Goal: Task Accomplishment & Management: Manage account settings

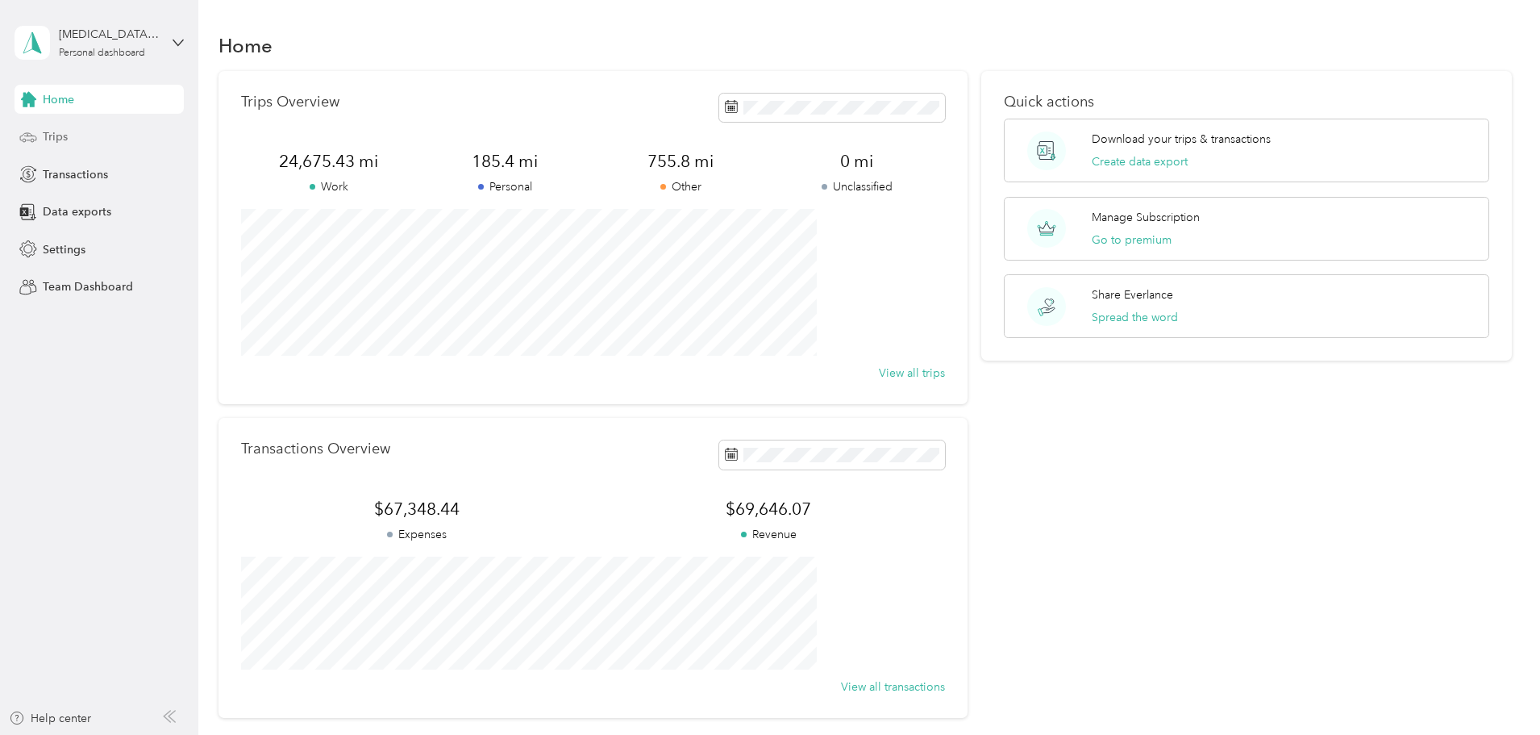
click at [46, 141] on span "Trips" at bounding box center [55, 136] width 25 height 17
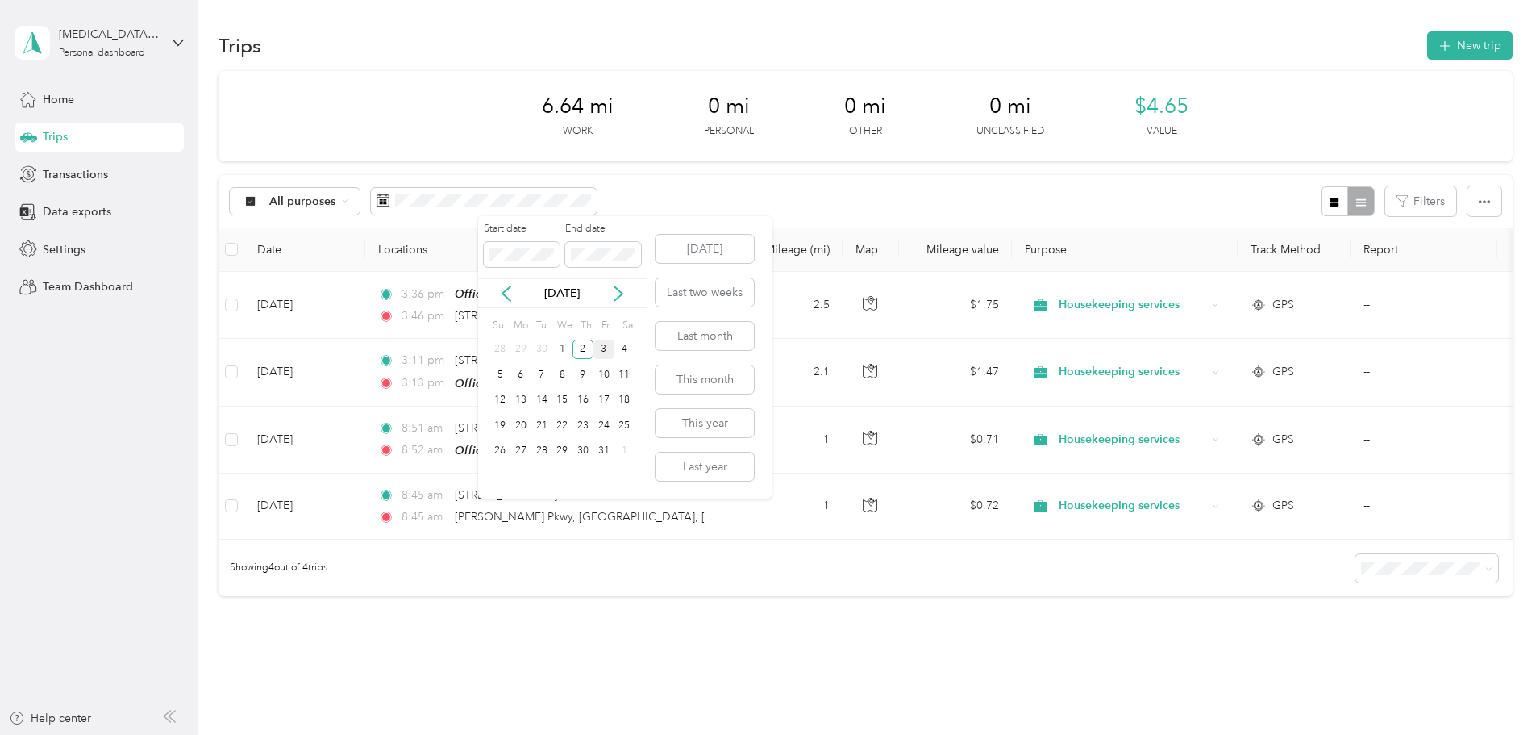
click at [603, 346] on div "3" at bounding box center [604, 349] width 21 height 20
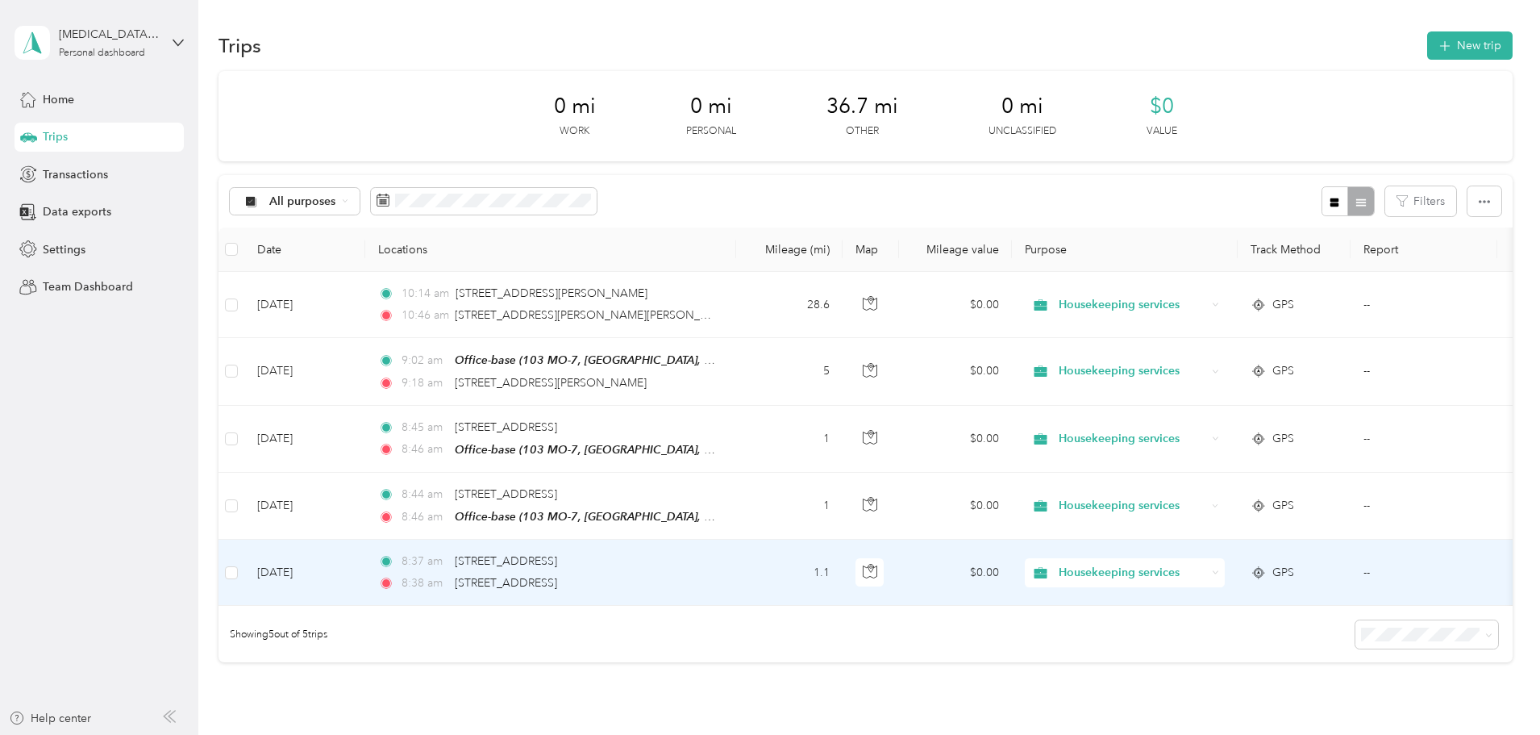
click at [843, 577] on td "1.1" at bounding box center [789, 572] width 106 height 66
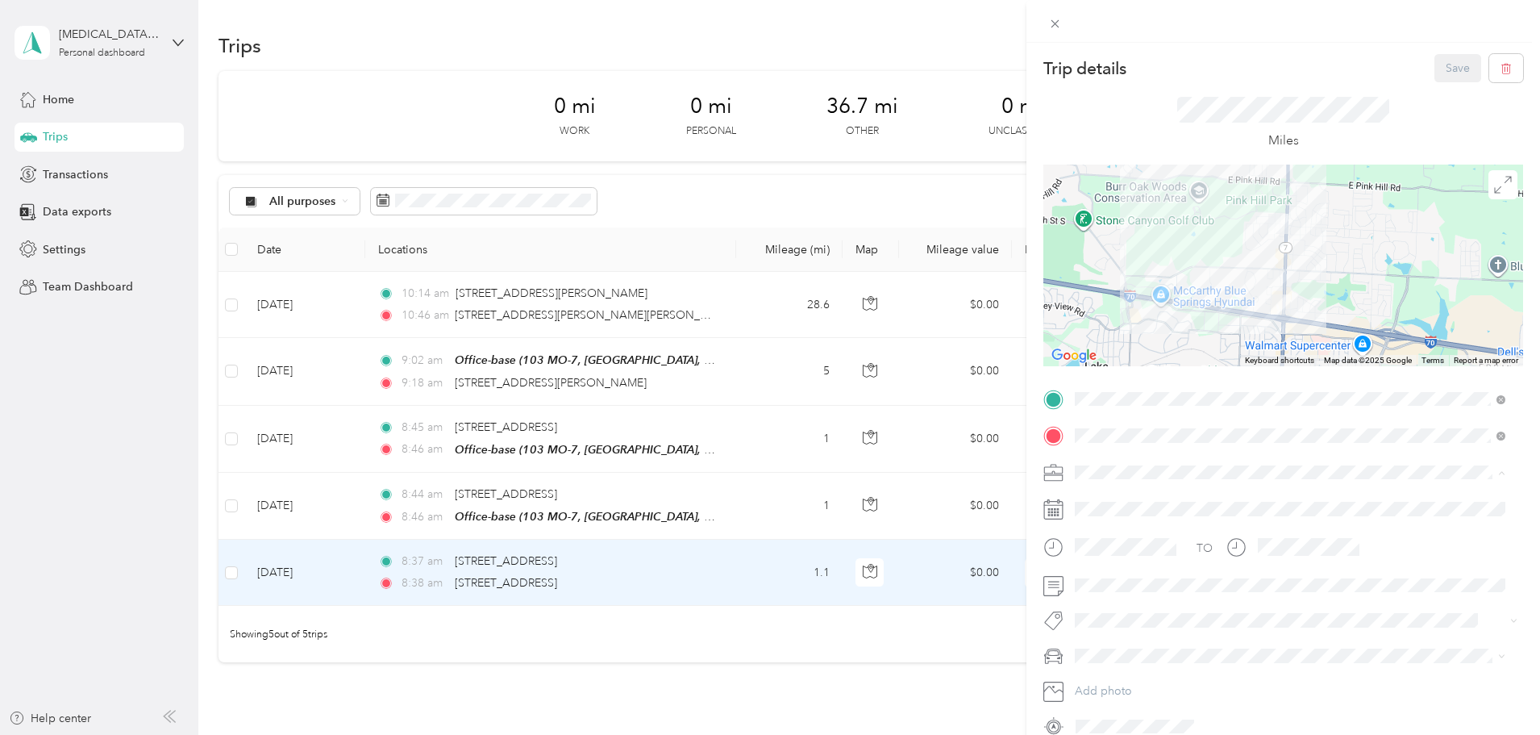
click at [1111, 559] on div "Housekeeping services" at bounding box center [1281, 556] width 400 height 17
click at [1109, 683] on div "MDX" at bounding box center [1290, 684] width 419 height 17
click at [1449, 54] on button "Save" at bounding box center [1458, 68] width 47 height 28
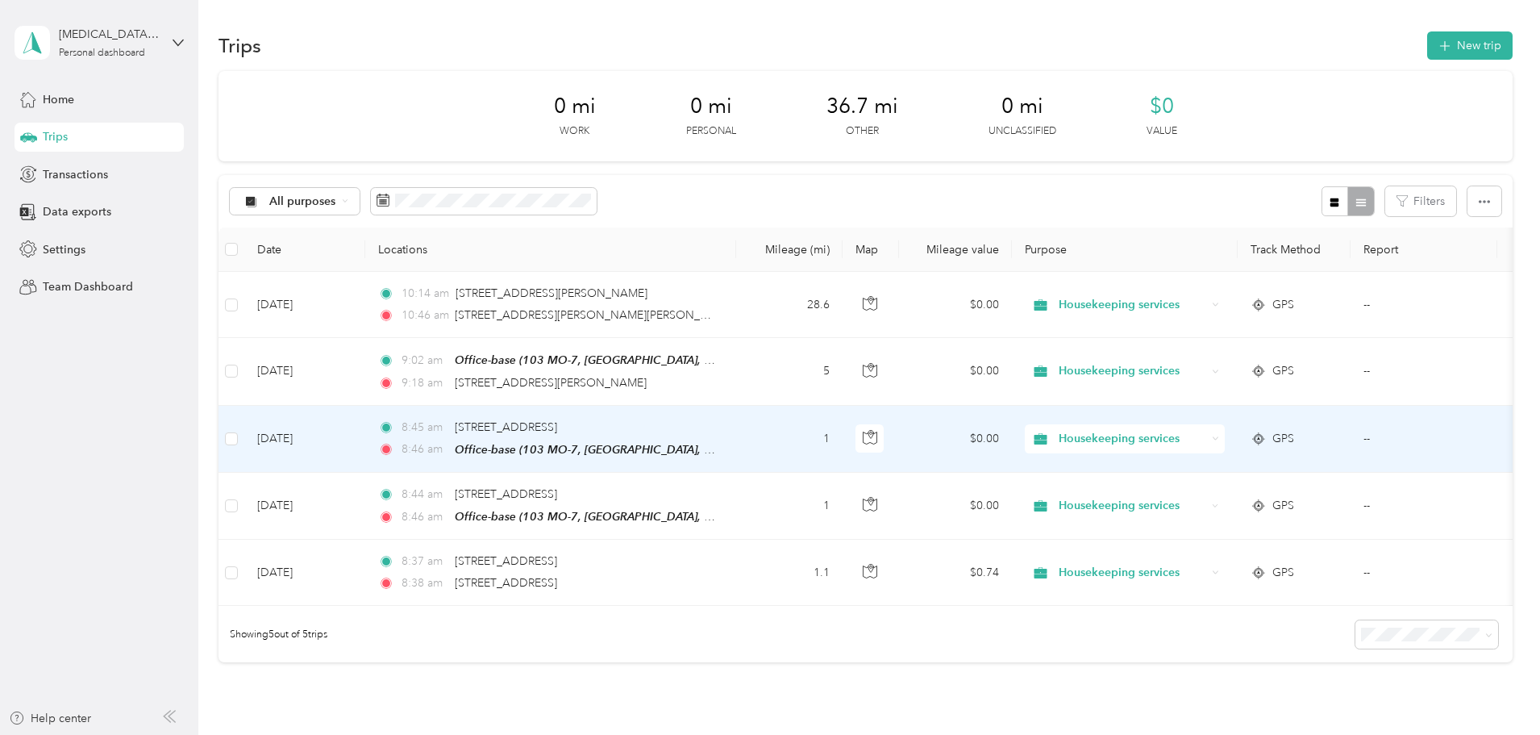
click at [843, 445] on td "1" at bounding box center [789, 439] width 106 height 67
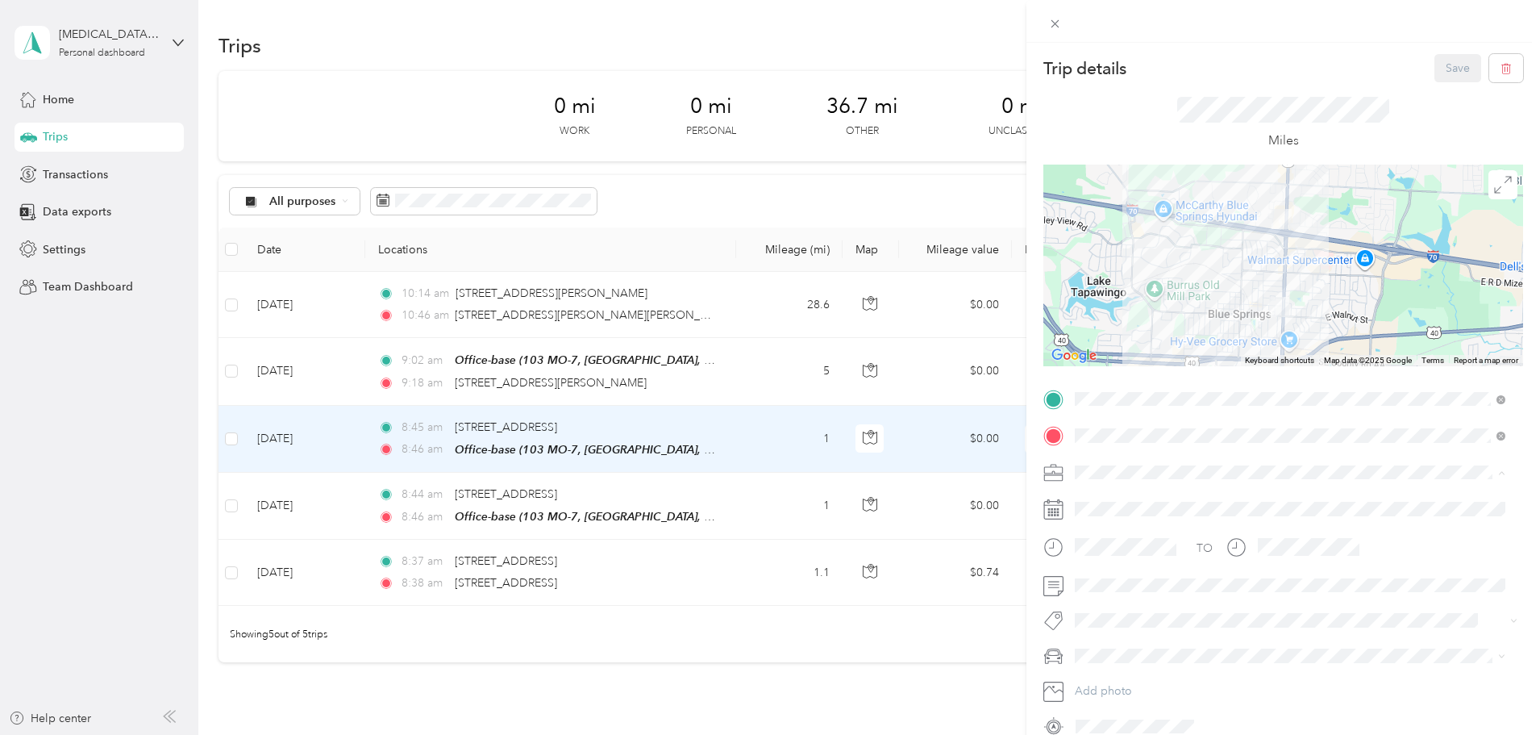
click at [1117, 552] on span "Housekeeping services" at bounding box center [1140, 557] width 119 height 14
click at [1101, 674] on li "MDX" at bounding box center [1290, 684] width 442 height 28
click at [1451, 65] on button "Save" at bounding box center [1458, 68] width 47 height 28
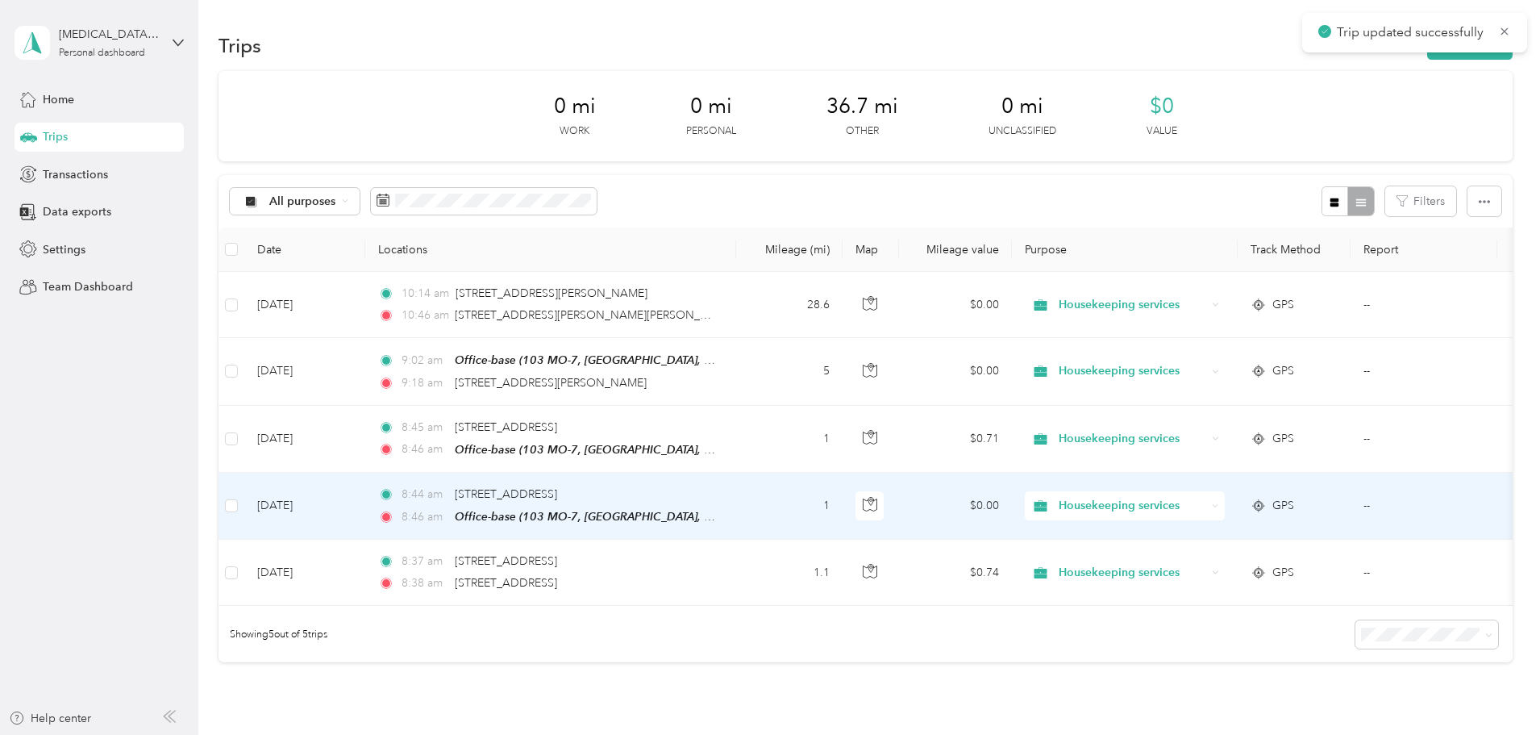
click at [843, 503] on td "1" at bounding box center [789, 506] width 106 height 67
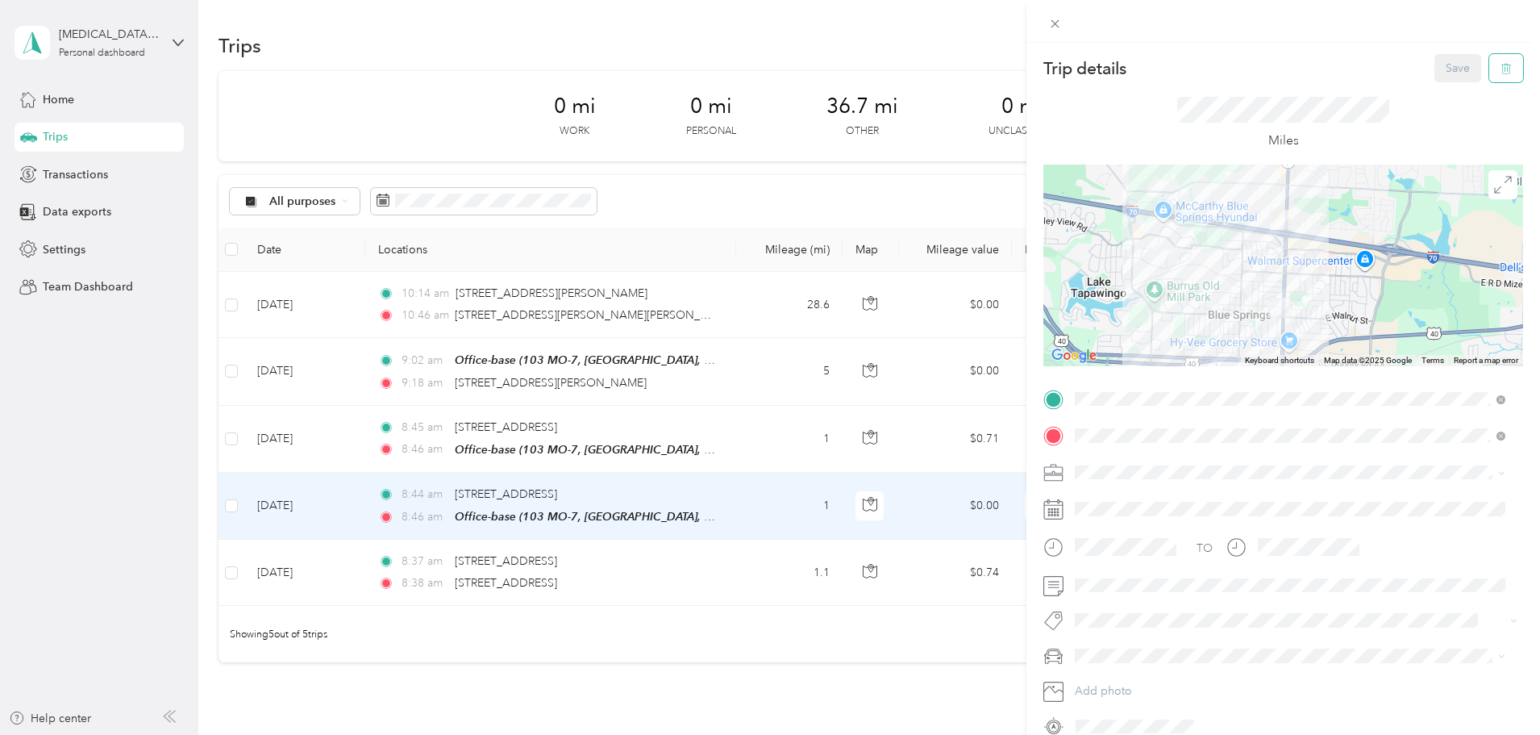
click at [1501, 63] on icon "button" at bounding box center [1506, 68] width 11 height 11
click at [1447, 88] on button "Yes" at bounding box center [1446, 88] width 31 height 26
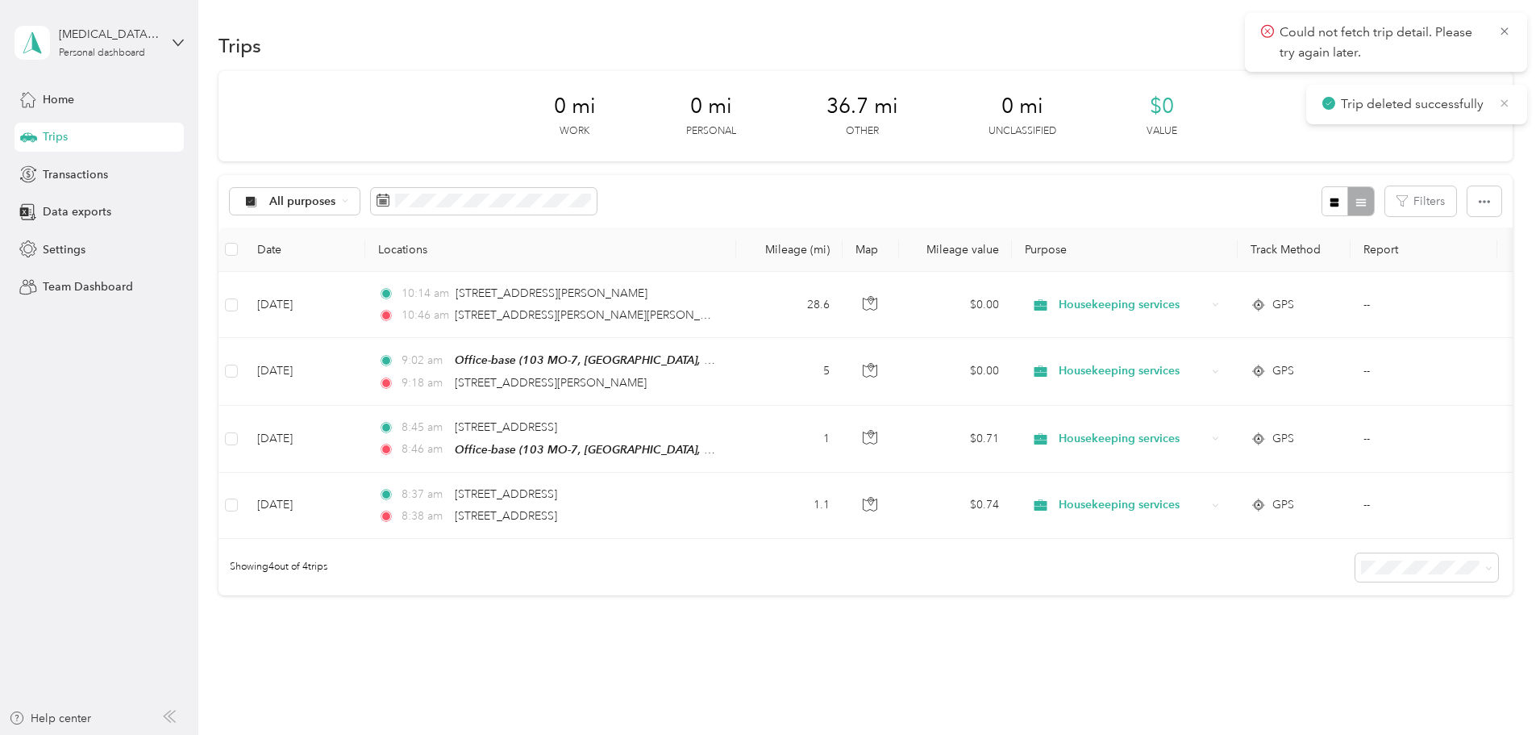
click at [1505, 103] on icon at bounding box center [1504, 102] width 7 height 7
click at [1512, 32] on div "Could not fetch trip detail. Please try again later." at bounding box center [1386, 42] width 282 height 59
click at [1509, 30] on icon at bounding box center [1504, 31] width 13 height 15
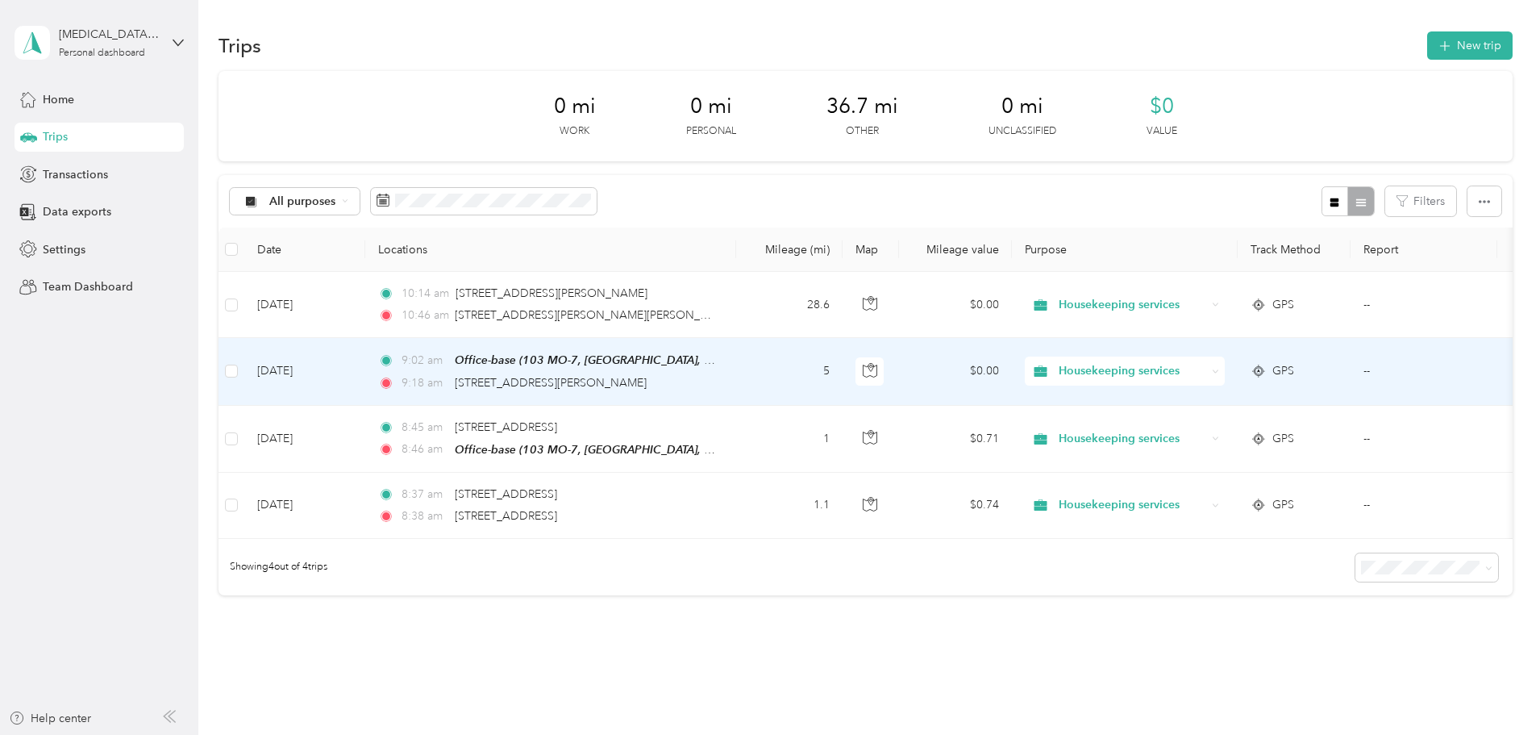
click at [843, 369] on td "5" at bounding box center [789, 371] width 106 height 67
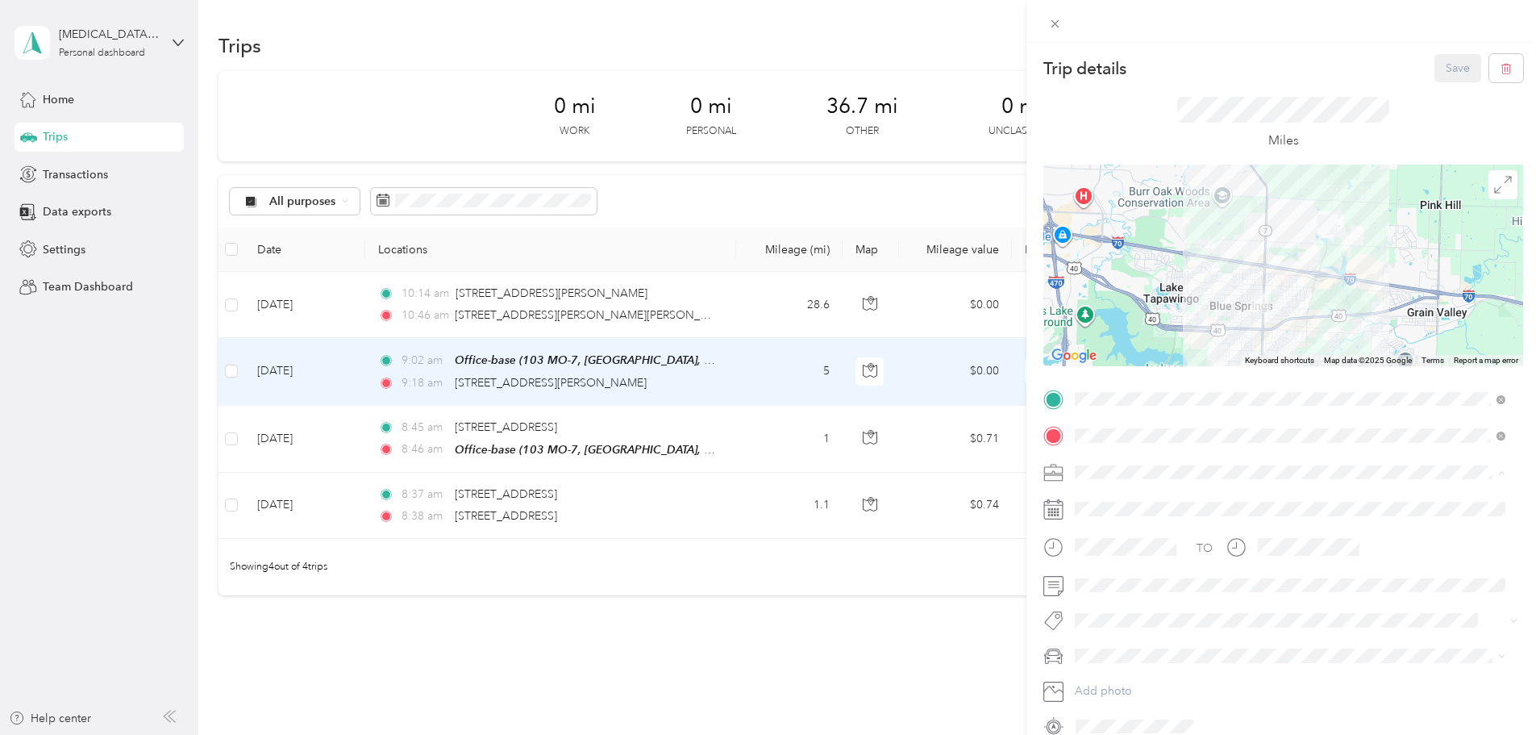
click at [1095, 548] on div "Housekeeping services" at bounding box center [1281, 556] width 400 height 17
click at [1097, 679] on span "MDX" at bounding box center [1094, 684] width 26 height 14
click at [1445, 67] on button "Save" at bounding box center [1458, 68] width 47 height 28
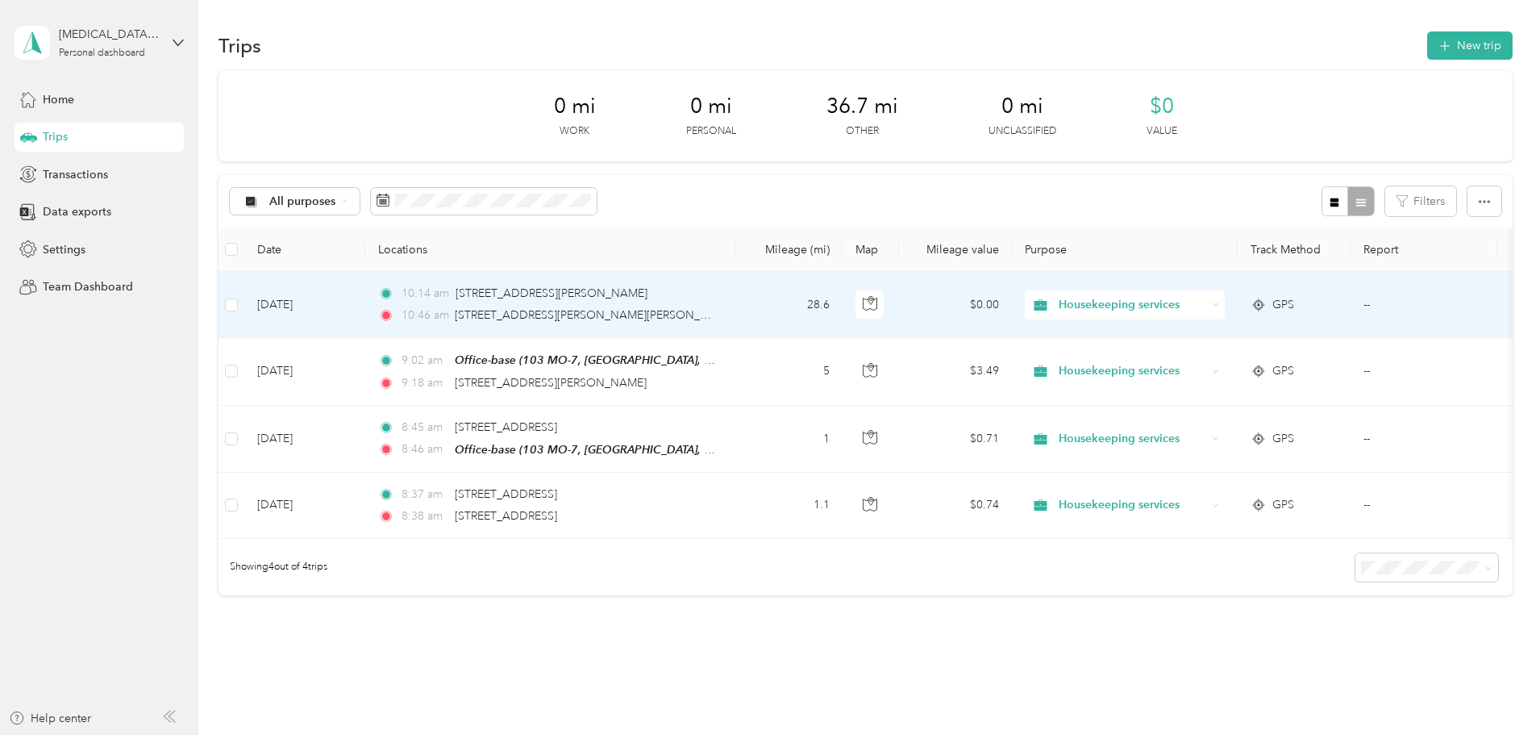
click at [843, 305] on td "28.6" at bounding box center [789, 305] width 106 height 66
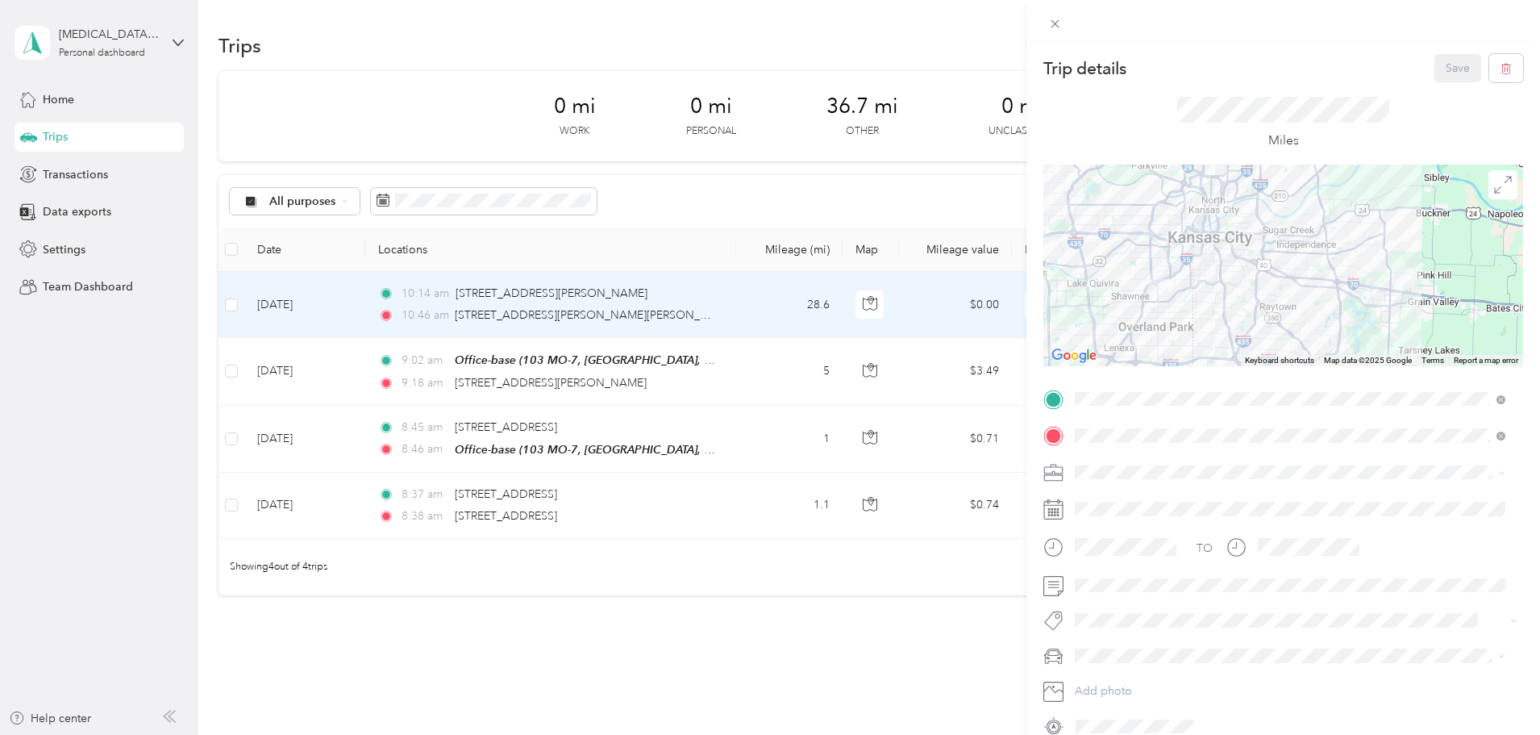
click at [1110, 557] on span "Housekeeping services" at bounding box center [1140, 551] width 119 height 14
click at [1107, 677] on div "MDX" at bounding box center [1290, 681] width 419 height 17
click at [1448, 65] on button "Save" at bounding box center [1458, 68] width 47 height 28
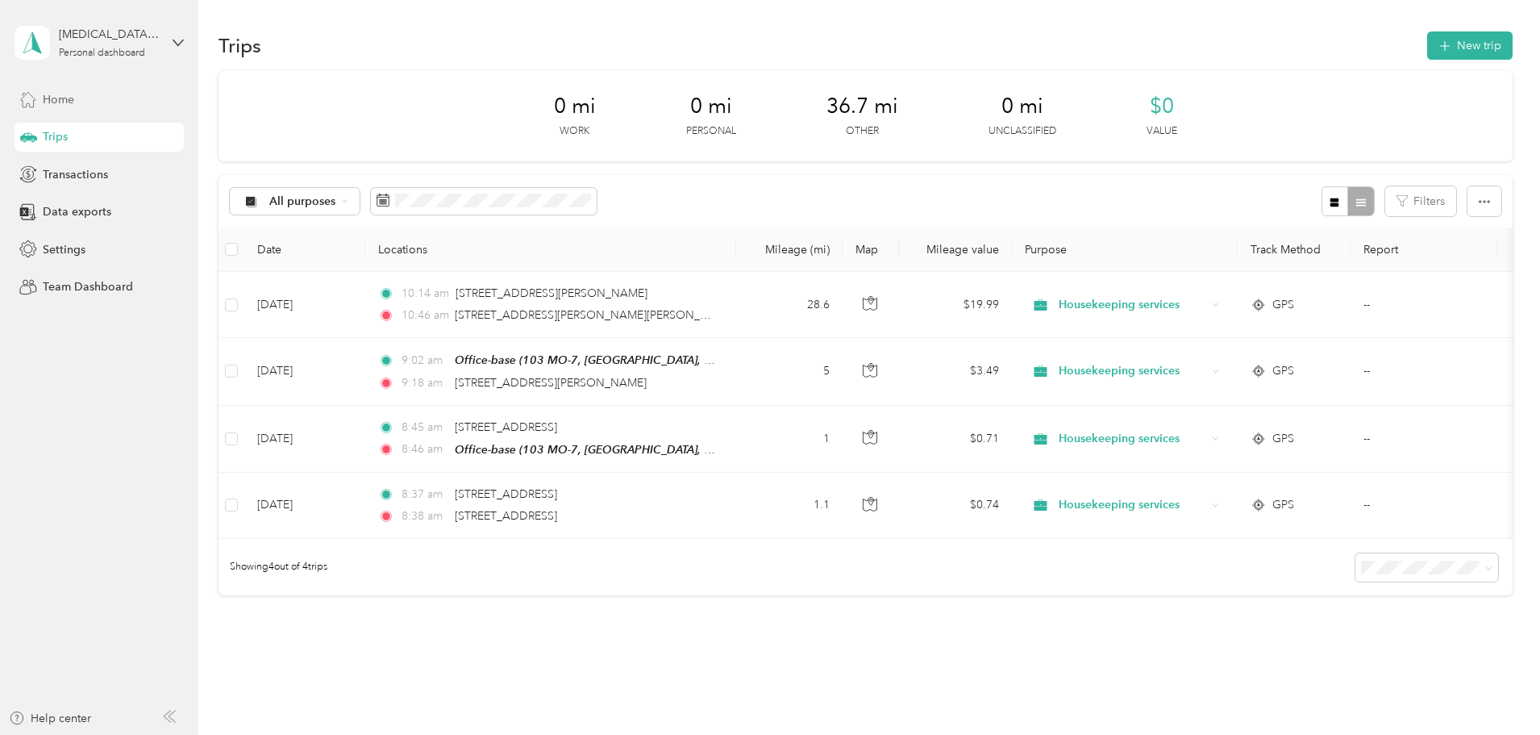
click at [48, 98] on span "Home" at bounding box center [58, 99] width 31 height 17
